Goal: Information Seeking & Learning: Check status

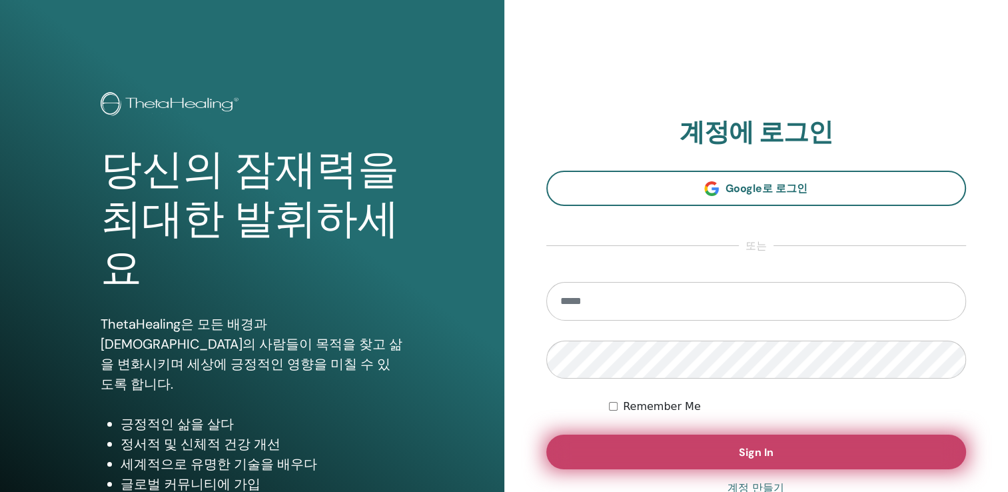
type input "**********"
click at [608, 455] on button "Sign In" at bounding box center [756, 451] width 420 height 35
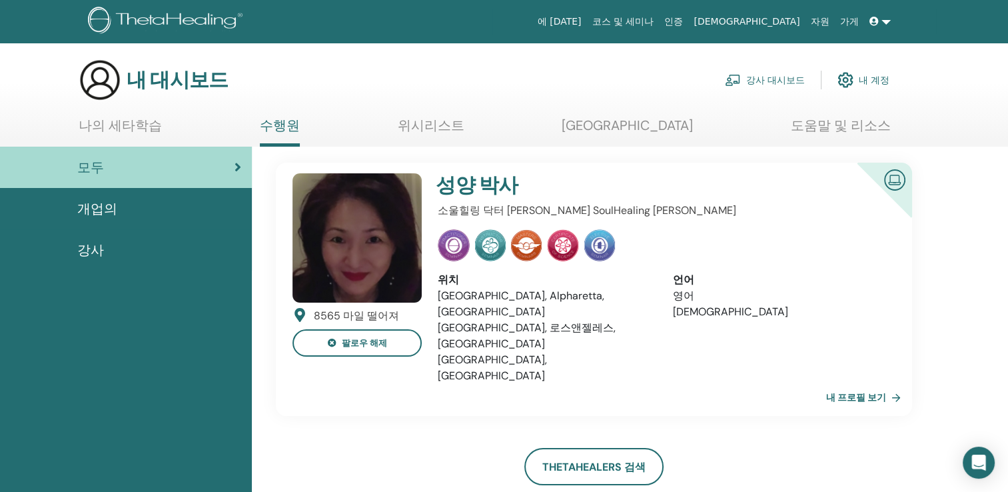
click at [147, 125] on link "나의 세타학습" at bounding box center [120, 130] width 83 height 26
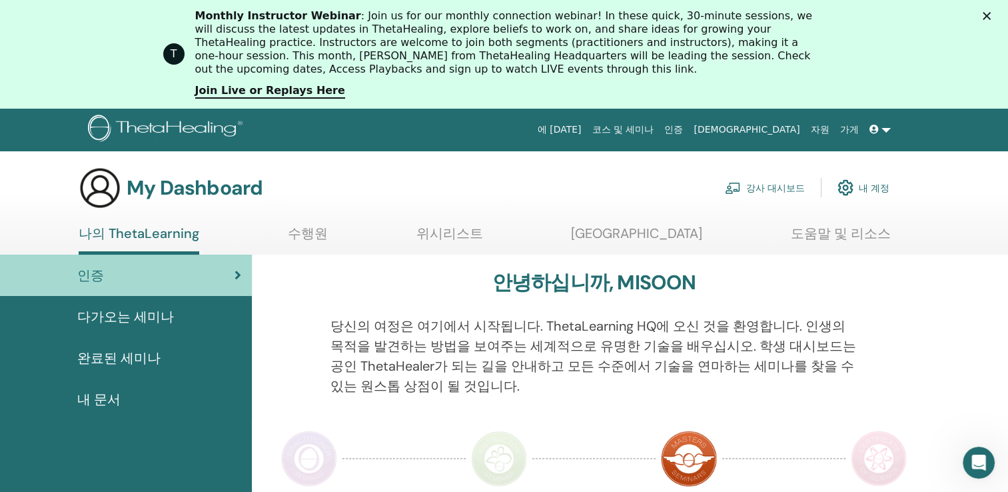
click at [141, 354] on span "완료된 세미나" at bounding box center [118, 358] width 83 height 20
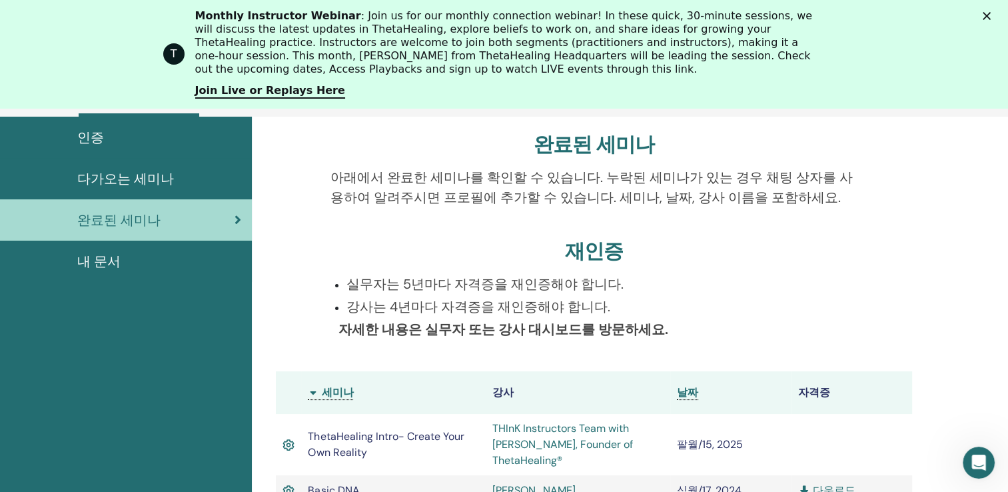
scroll to position [168, 0]
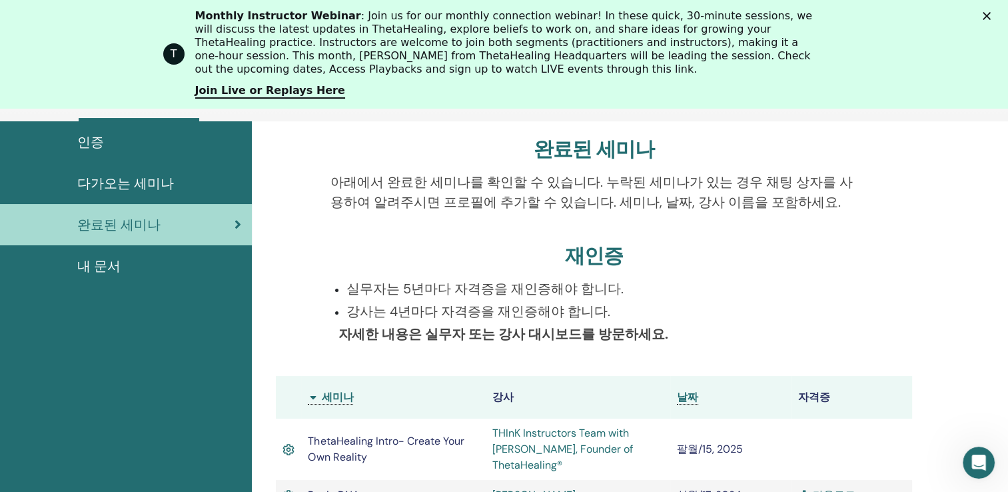
click at [149, 148] on div "인증" at bounding box center [126, 142] width 231 height 20
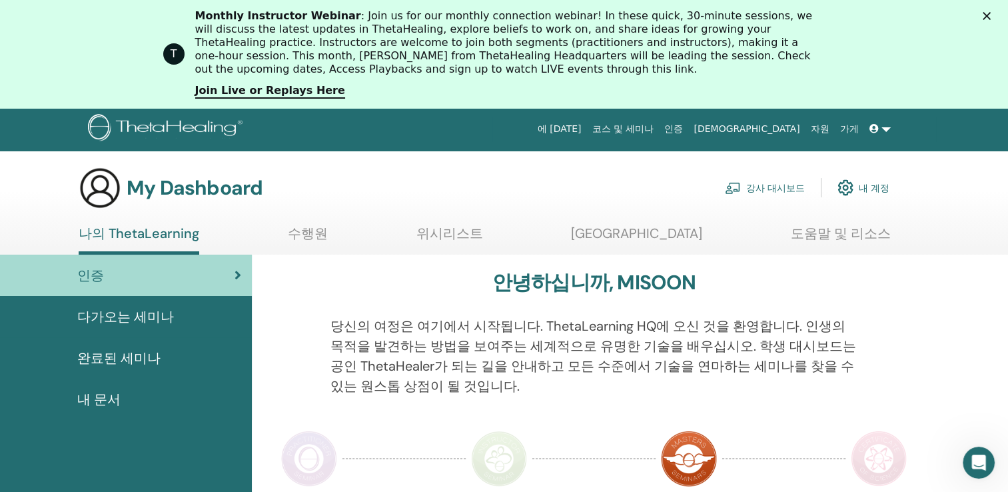
click at [885, 132] on link at bounding box center [880, 129] width 32 height 25
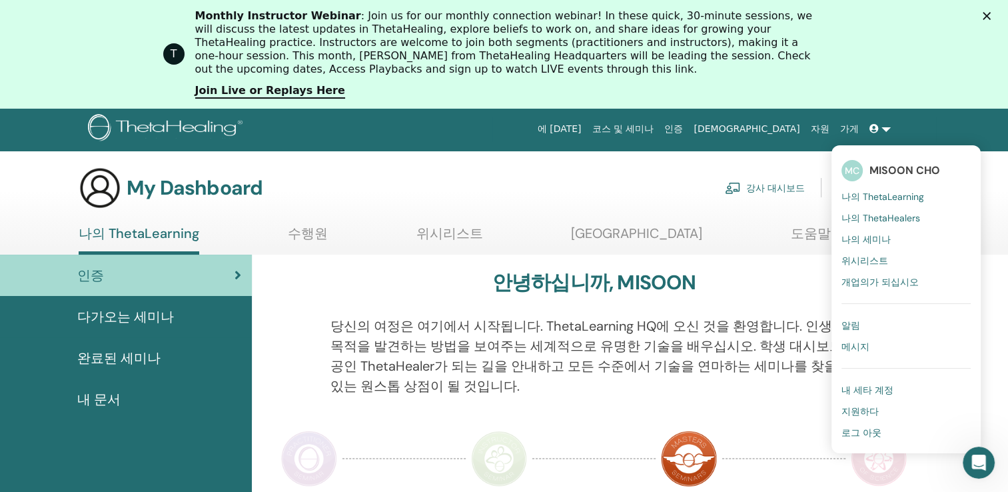
click at [843, 320] on span "알림" at bounding box center [850, 325] width 19 height 12
